Goal: Transaction & Acquisition: Book appointment/travel/reservation

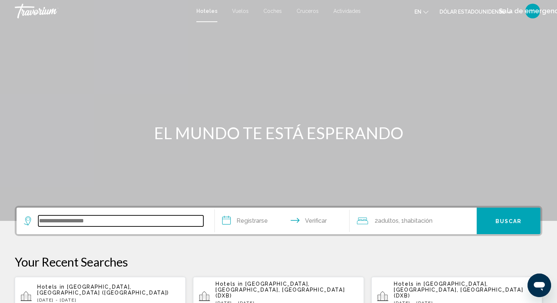
click at [91, 219] on input "Widget de búsqueda" at bounding box center [120, 220] width 165 height 11
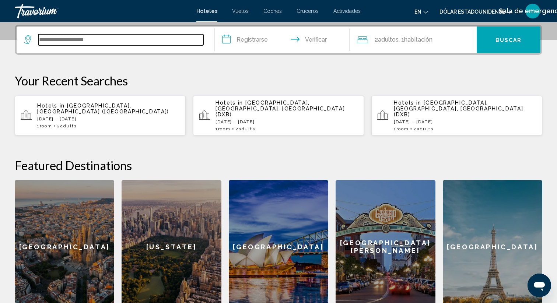
scroll to position [182, 0]
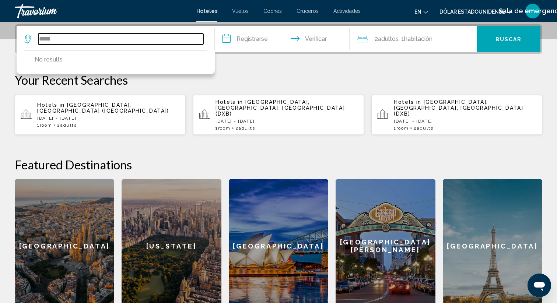
type input "*****"
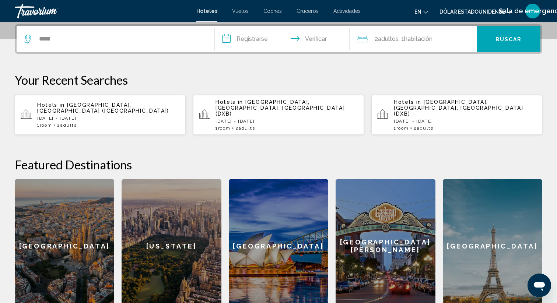
click at [253, 39] on input "**********" at bounding box center [284, 40] width 138 height 29
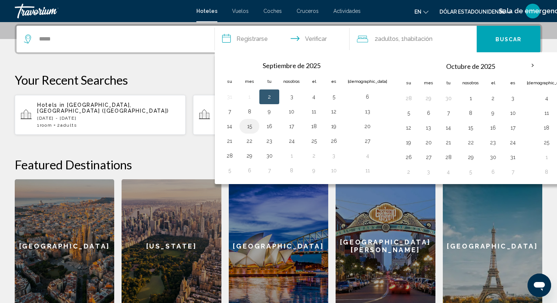
click at [247, 127] on button "15" at bounding box center [249, 126] width 12 height 10
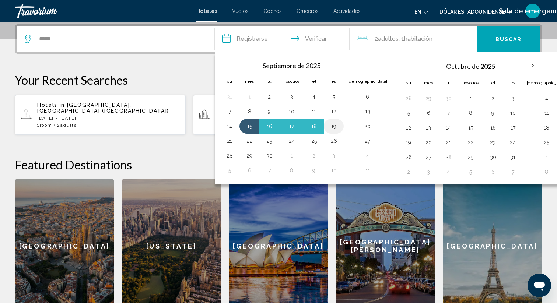
click at [337, 126] on button "19" at bounding box center [334, 126] width 12 height 10
type input "**********"
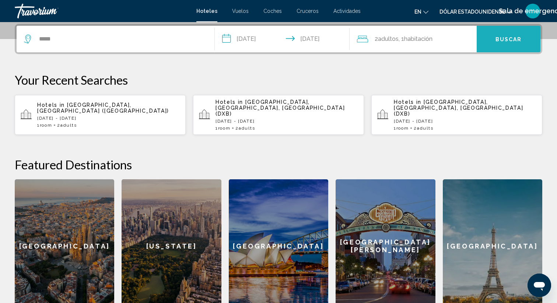
click at [509, 39] on font "Buscar" at bounding box center [508, 39] width 27 height 6
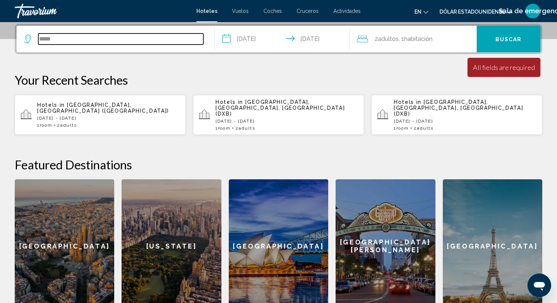
click at [67, 37] on input "*****" at bounding box center [120, 38] width 165 height 11
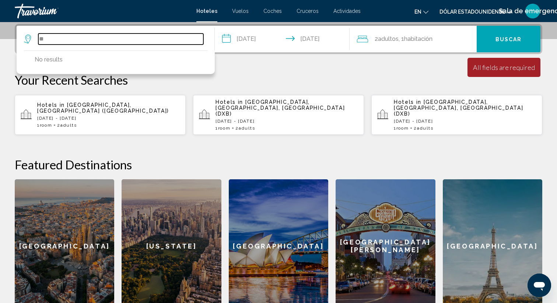
type input "*"
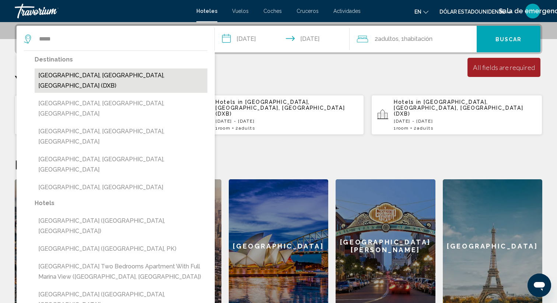
click at [100, 78] on button "[GEOGRAPHIC_DATA], [GEOGRAPHIC_DATA], [GEOGRAPHIC_DATA] (DXB)" at bounding box center [121, 80] width 173 height 24
type input "**********"
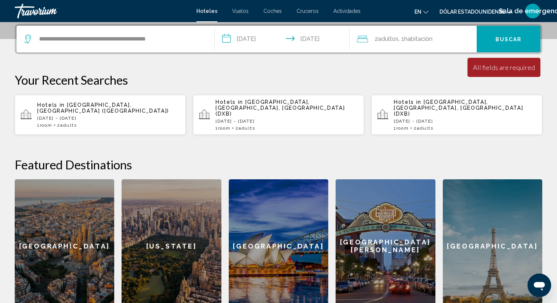
click at [227, 38] on input "**********" at bounding box center [284, 40] width 138 height 29
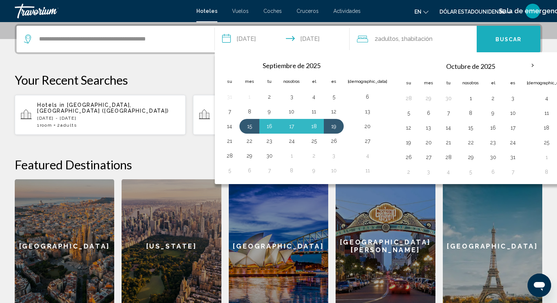
click at [504, 38] on font "Buscar" at bounding box center [508, 39] width 27 height 6
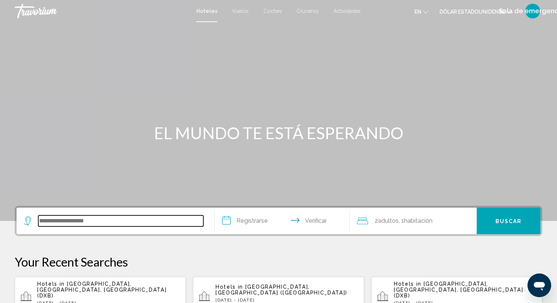
click at [108, 225] on input "Widget de búsqueda" at bounding box center [120, 220] width 165 height 11
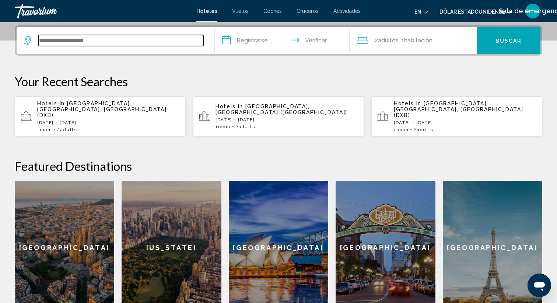
scroll to position [182, 0]
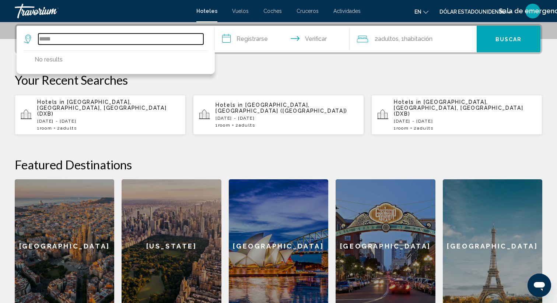
type input "*****"
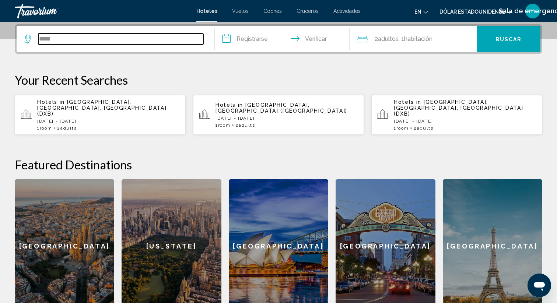
click at [65, 44] on input "*****" at bounding box center [120, 38] width 165 height 11
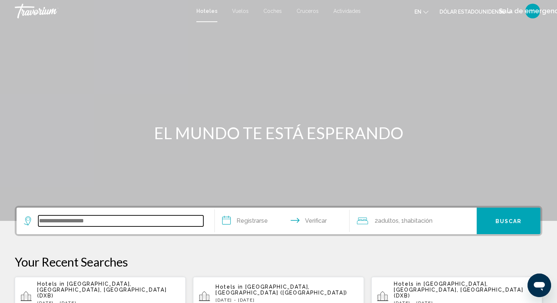
click at [98, 222] on input "Widget de búsqueda" at bounding box center [120, 220] width 165 height 11
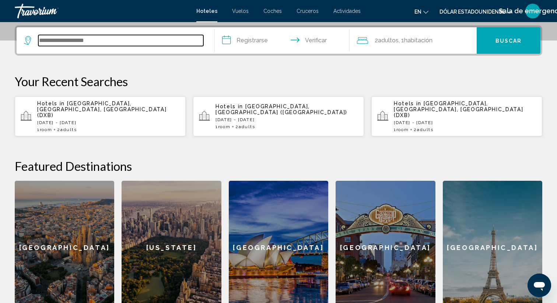
scroll to position [182, 0]
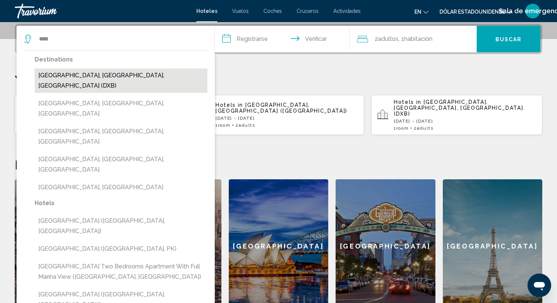
click at [85, 77] on button "[GEOGRAPHIC_DATA], [GEOGRAPHIC_DATA], [GEOGRAPHIC_DATA] (DXB)" at bounding box center [121, 80] width 173 height 24
type input "**********"
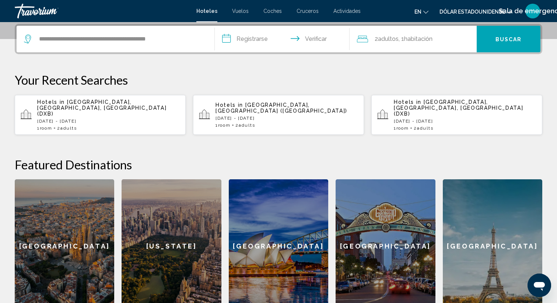
click at [230, 40] on input "**********" at bounding box center [284, 40] width 138 height 29
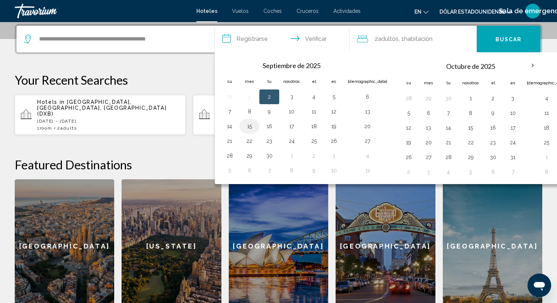
click at [247, 126] on button "15" at bounding box center [249, 126] width 12 height 10
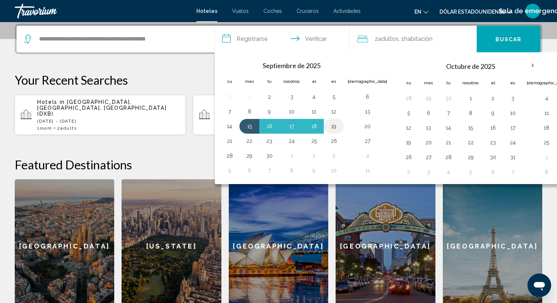
click at [335, 129] on button "19" at bounding box center [334, 126] width 12 height 10
type input "**********"
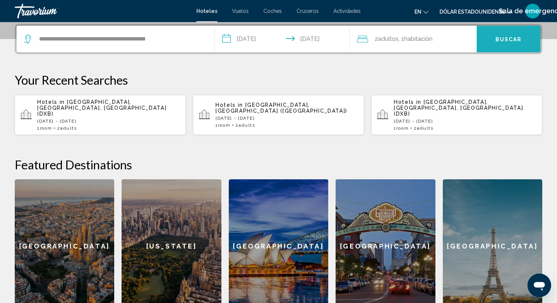
click at [509, 40] on font "Buscar" at bounding box center [508, 39] width 27 height 6
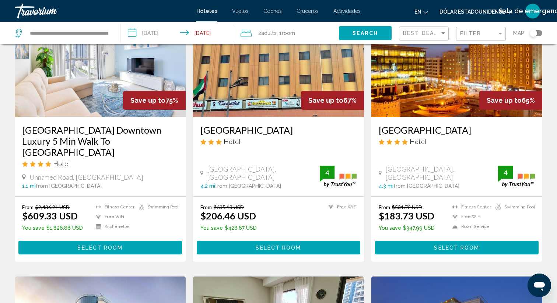
scroll to position [73, 0]
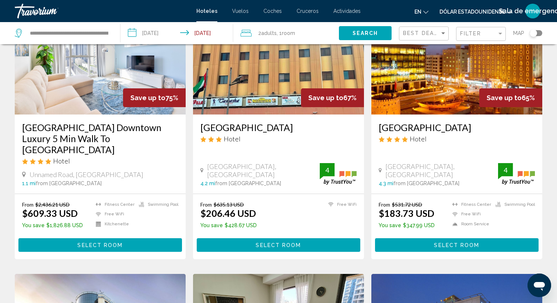
click at [100, 82] on img "Contenido principal" at bounding box center [100, 56] width 171 height 118
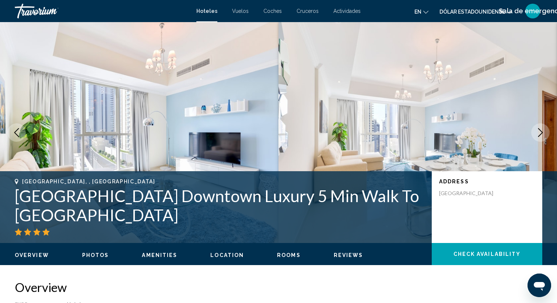
click at [540, 129] on icon "Next image" at bounding box center [540, 132] width 9 height 9
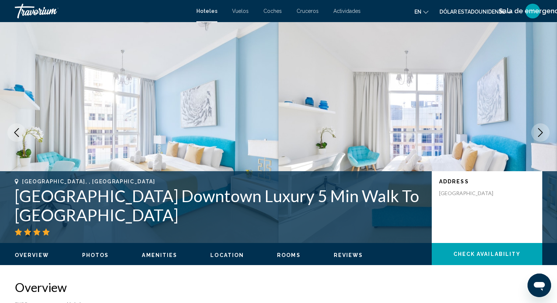
click at [536, 132] on icon "Next image" at bounding box center [540, 132] width 9 height 9
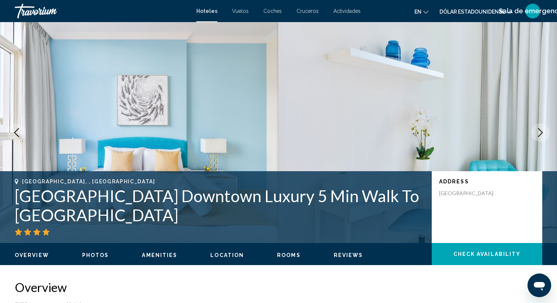
click at [536, 134] on icon "Next image" at bounding box center [540, 132] width 9 height 9
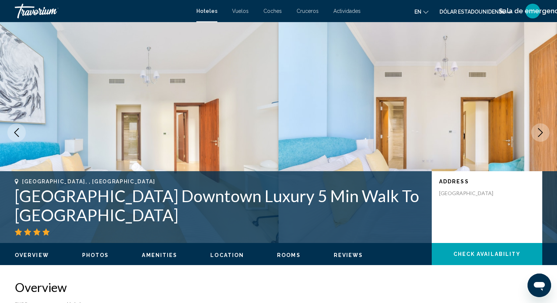
click at [537, 135] on icon "Next image" at bounding box center [540, 132] width 9 height 9
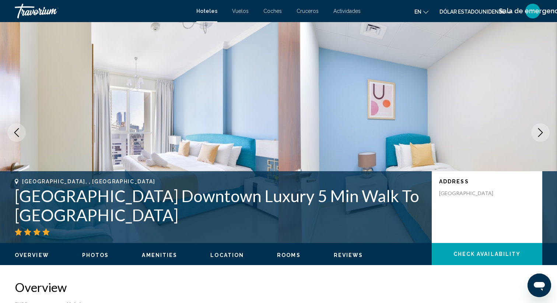
click at [538, 135] on icon "Next image" at bounding box center [540, 132] width 9 height 9
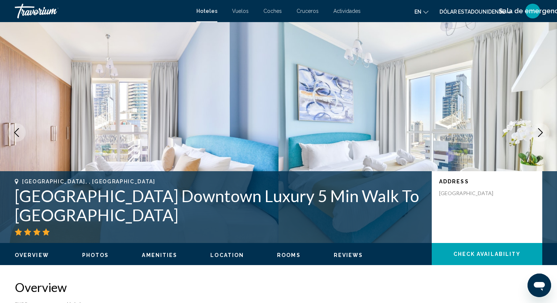
click at [538, 136] on icon "Next image" at bounding box center [540, 132] width 5 height 9
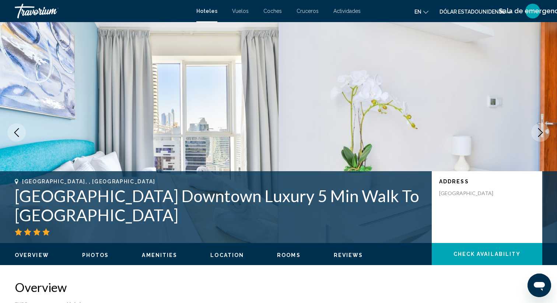
click at [538, 135] on icon "Next image" at bounding box center [540, 132] width 9 height 9
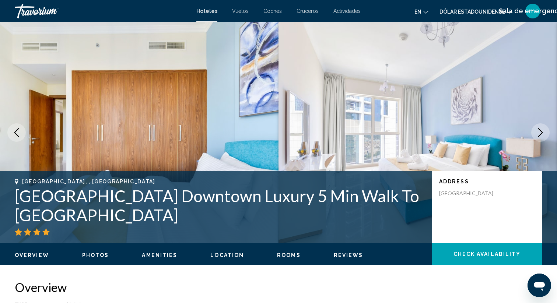
click at [538, 135] on icon "Next image" at bounding box center [540, 132] width 9 height 9
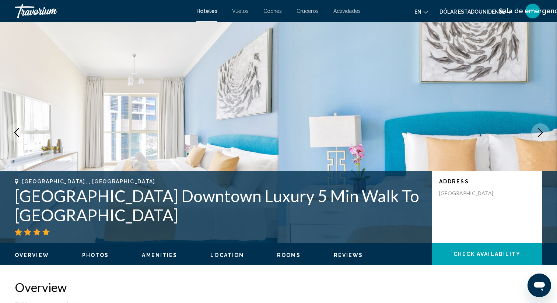
click at [538, 135] on icon "Next image" at bounding box center [540, 132] width 9 height 9
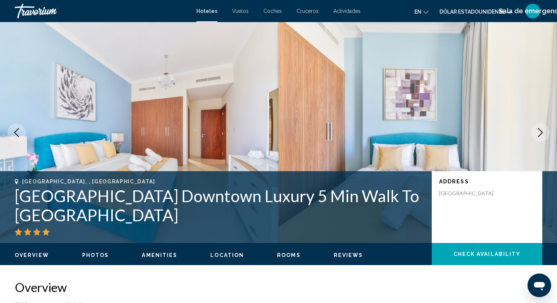
click at [538, 135] on icon "Next image" at bounding box center [540, 132] width 9 height 9
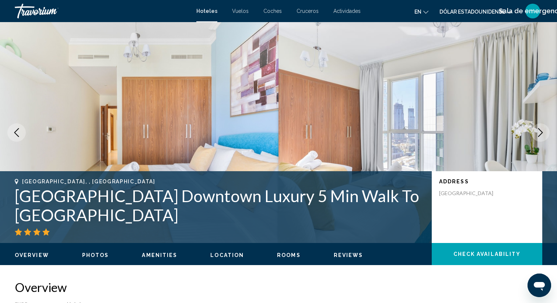
click at [538, 135] on icon "Next image" at bounding box center [540, 132] width 9 height 9
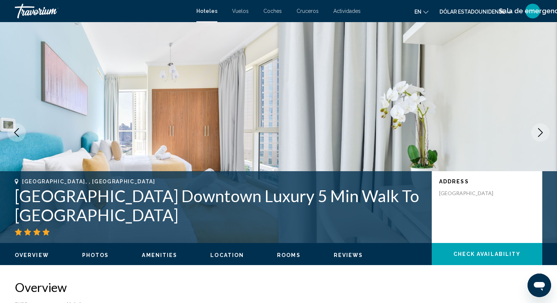
click at [538, 135] on icon "Next image" at bounding box center [540, 132] width 9 height 9
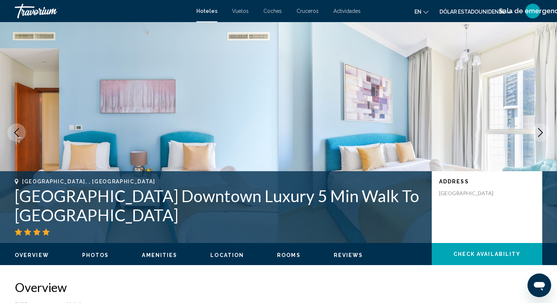
click at [538, 134] on icon "Next image" at bounding box center [540, 132] width 9 height 9
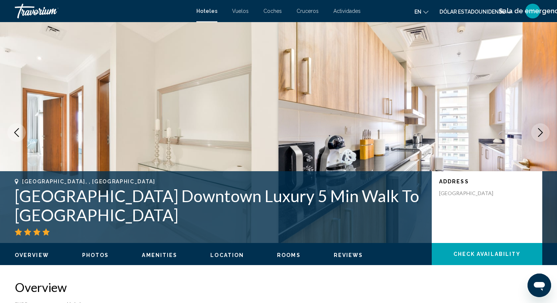
click at [538, 134] on icon "Next image" at bounding box center [540, 132] width 9 height 9
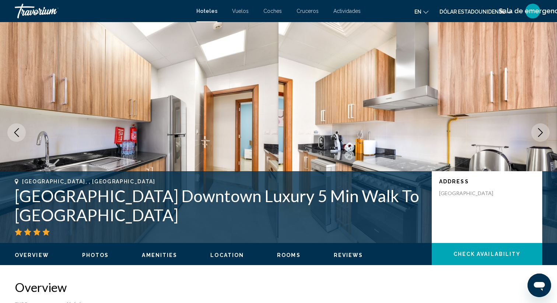
click at [538, 133] on icon "Next image" at bounding box center [540, 132] width 9 height 9
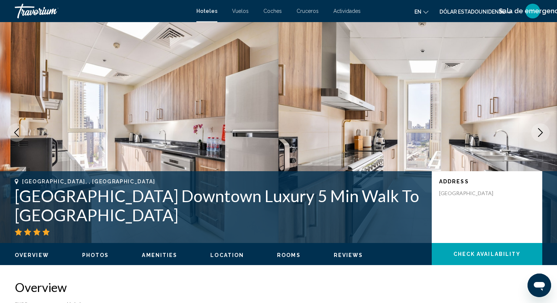
click at [538, 133] on icon "Next image" at bounding box center [540, 132] width 9 height 9
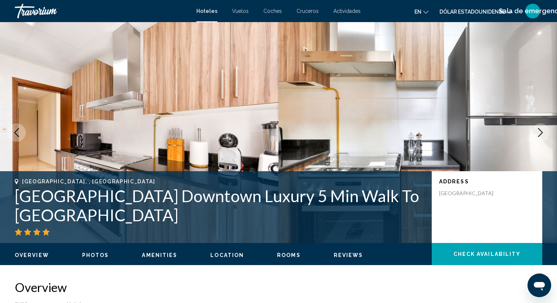
click at [538, 133] on icon "Next image" at bounding box center [540, 132] width 9 height 9
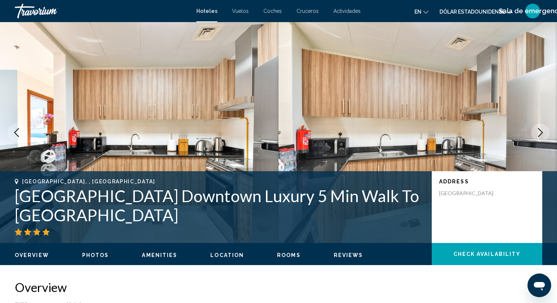
click at [538, 132] on icon "Next image" at bounding box center [540, 132] width 9 height 9
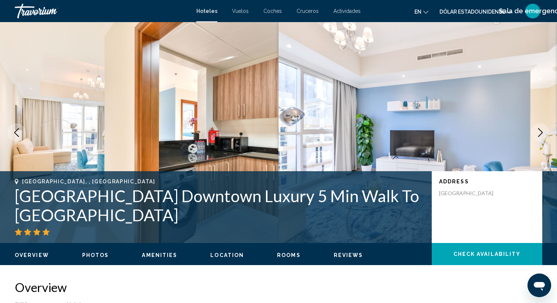
click at [538, 132] on icon "Next image" at bounding box center [540, 132] width 9 height 9
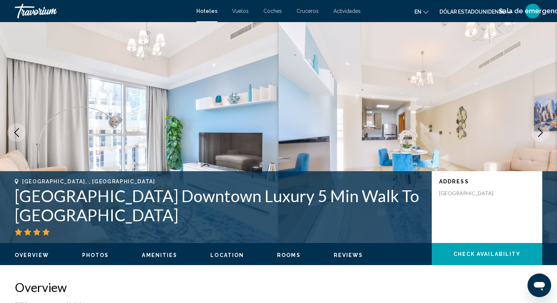
click at [538, 132] on icon "Next image" at bounding box center [540, 132] width 9 height 9
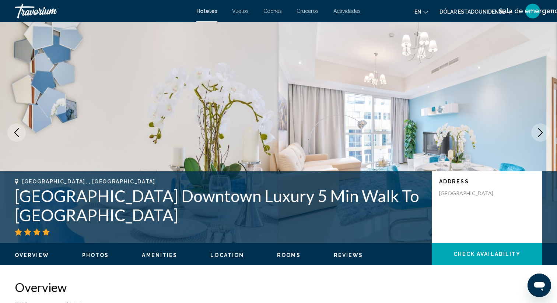
click at [538, 132] on icon "Next image" at bounding box center [540, 132] width 9 height 9
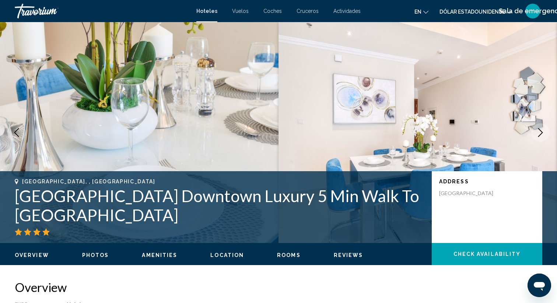
click at [538, 132] on icon "Next image" at bounding box center [540, 132] width 9 height 9
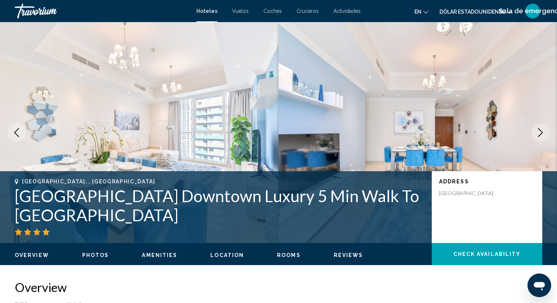
click at [538, 132] on icon "Next image" at bounding box center [540, 132] width 9 height 9
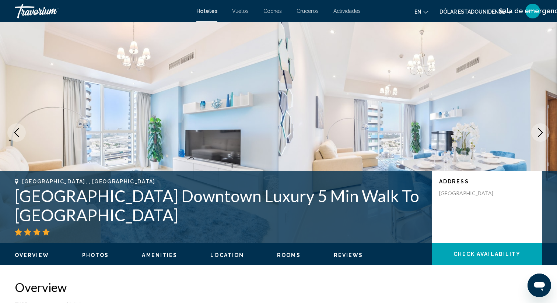
click at [537, 131] on icon "Next image" at bounding box center [540, 132] width 9 height 9
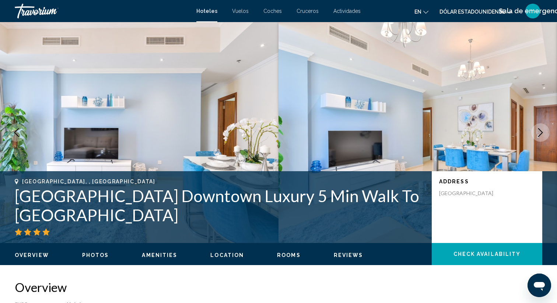
click at [536, 130] on icon "Next image" at bounding box center [540, 132] width 9 height 9
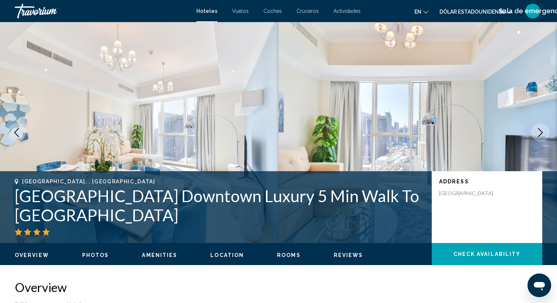
click at [536, 130] on icon "Next image" at bounding box center [540, 132] width 9 height 9
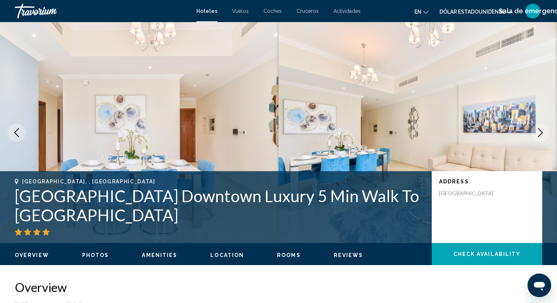
click at [536, 130] on icon "Next image" at bounding box center [540, 132] width 9 height 9
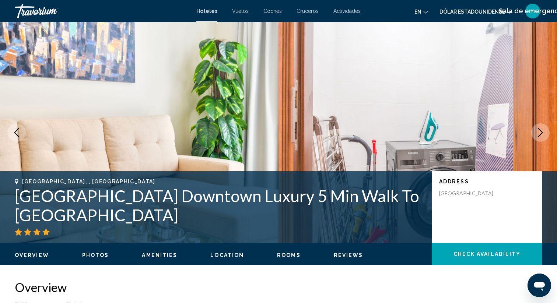
click at [536, 130] on icon "Next image" at bounding box center [540, 132] width 9 height 9
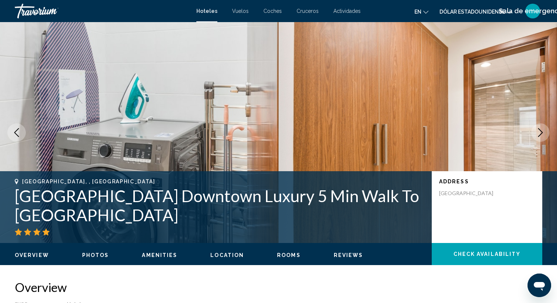
click at [536, 130] on icon "Next image" at bounding box center [540, 132] width 9 height 9
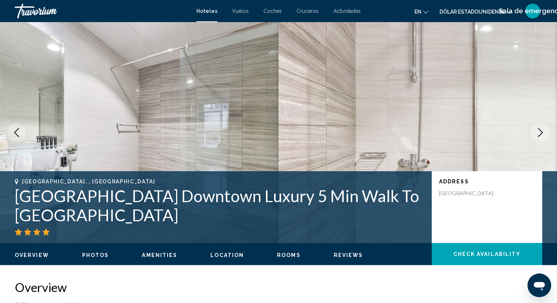
click at [536, 130] on icon "Next image" at bounding box center [540, 132] width 9 height 9
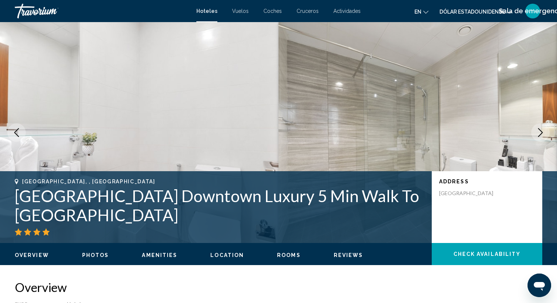
click at [536, 130] on icon "Next image" at bounding box center [540, 132] width 9 height 9
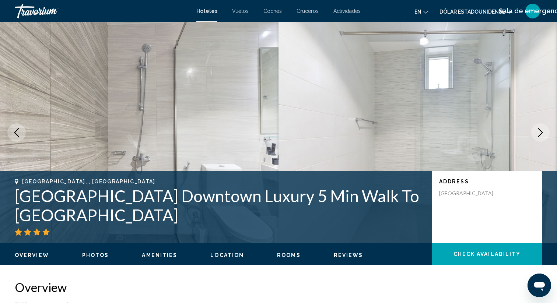
click at [536, 130] on icon "Next image" at bounding box center [540, 132] width 9 height 9
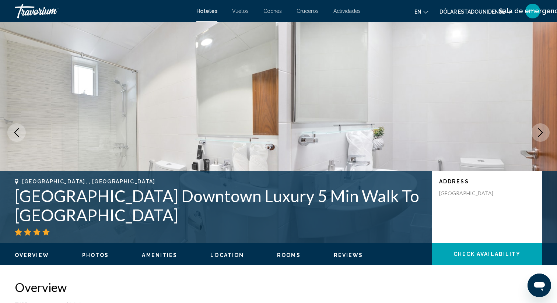
click at [536, 130] on icon "Next image" at bounding box center [540, 132] width 9 height 9
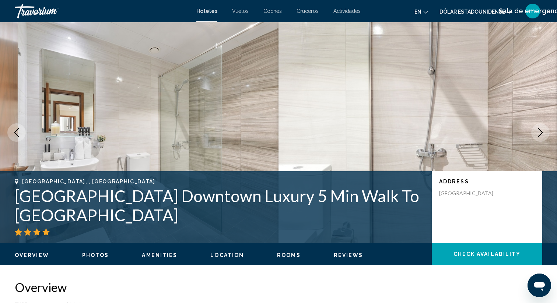
click at [538, 133] on icon "Next image" at bounding box center [540, 132] width 9 height 9
